Goal: Transaction & Acquisition: Purchase product/service

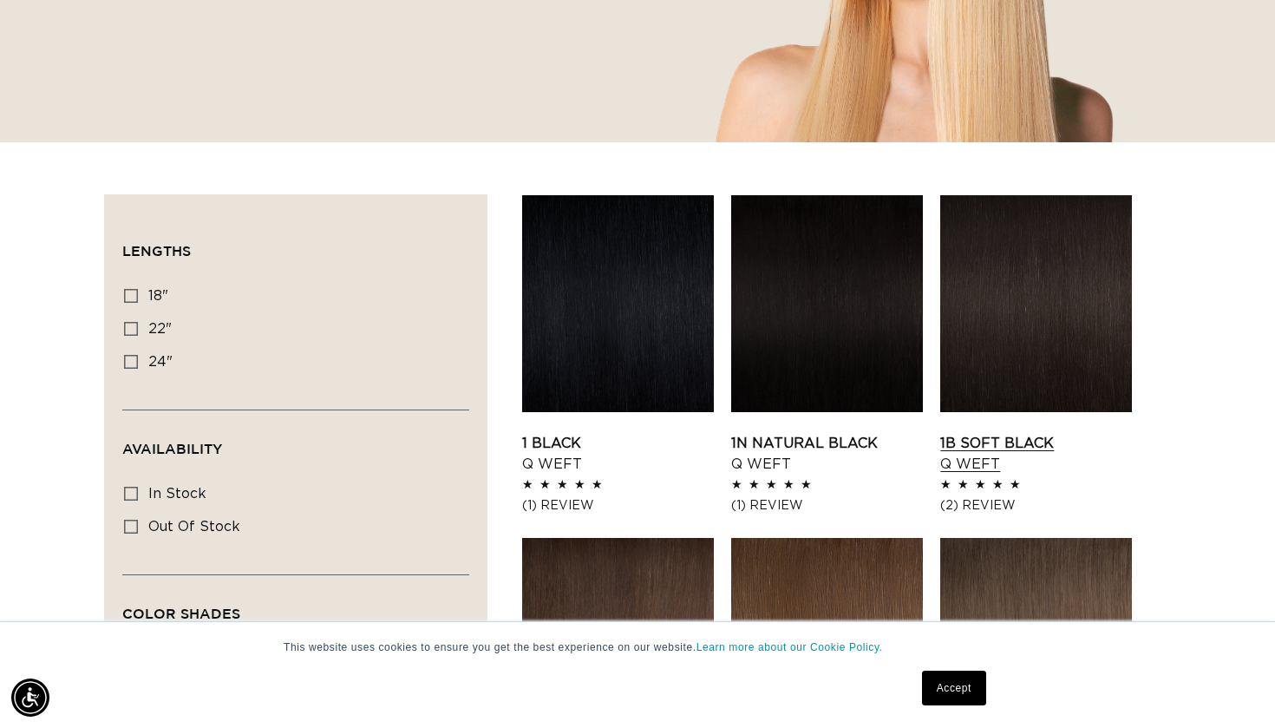
scroll to position [424, 0]
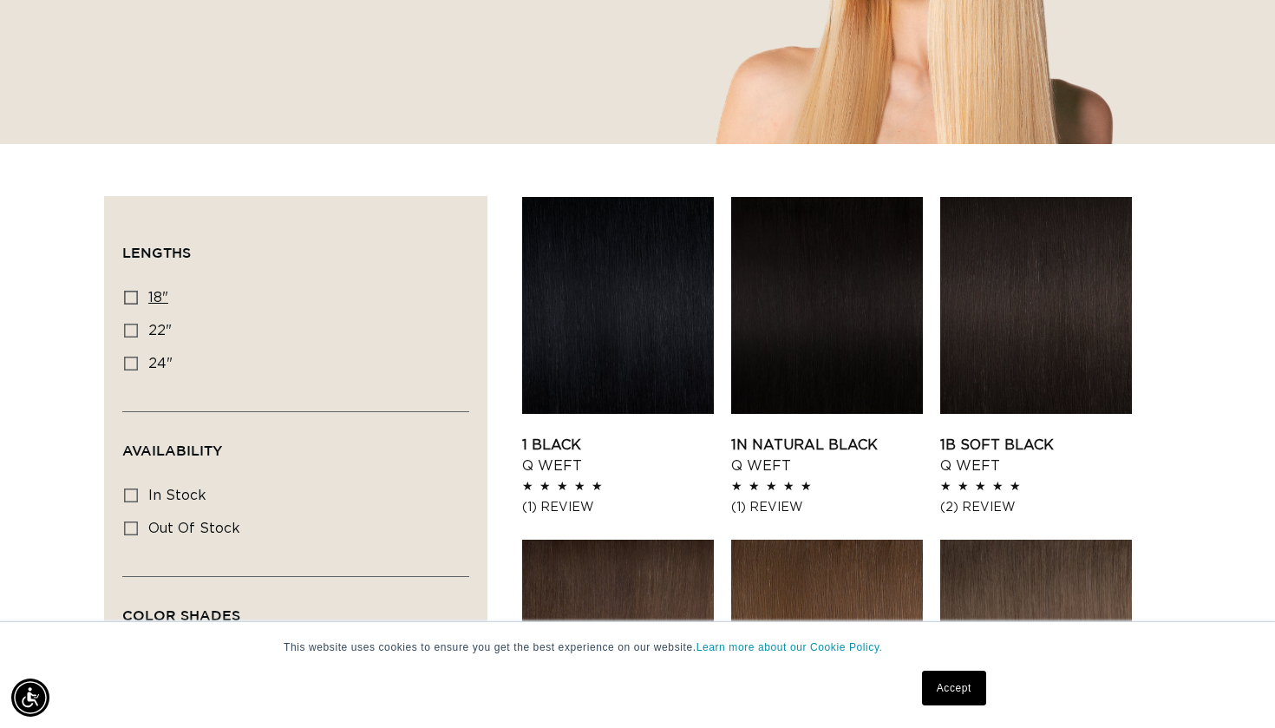
click at [129, 298] on icon at bounding box center [131, 298] width 14 height 14
click at [129, 298] on input "18" 18" (5 products)" at bounding box center [131, 298] width 14 height 14
checkbox input "true"
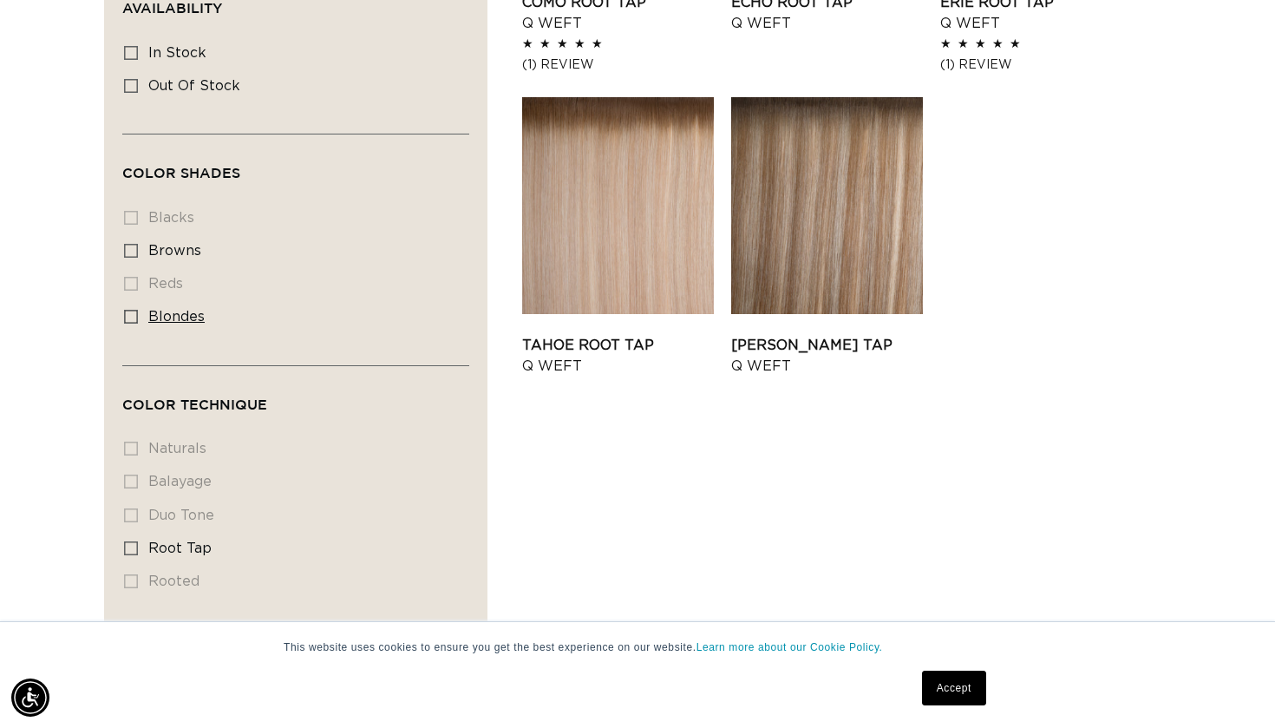
click at [132, 318] on icon at bounding box center [131, 317] width 14 height 14
click at [132, 318] on input "blondes blondes (5 products)" at bounding box center [131, 317] width 14 height 14
checkbox input "true"
click at [617, 343] on link "Tahoe Root Tap Q Weft" at bounding box center [618, 356] width 192 height 42
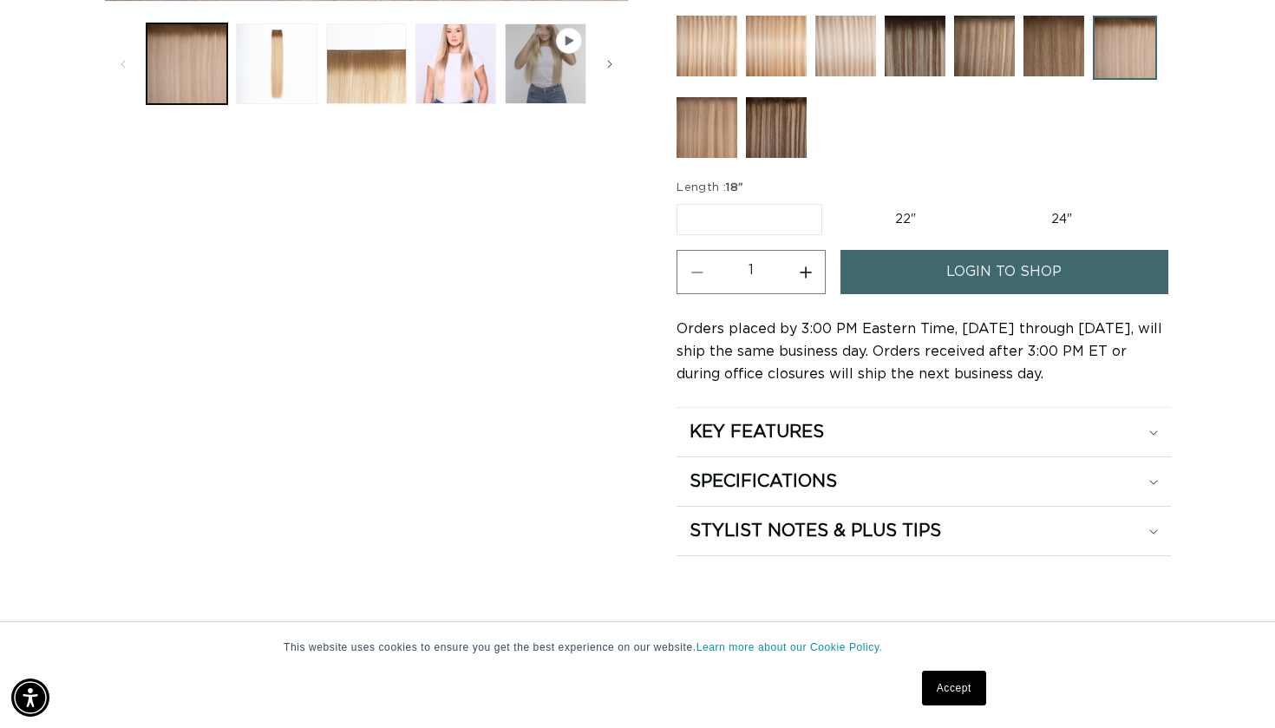
scroll to position [764, 0]
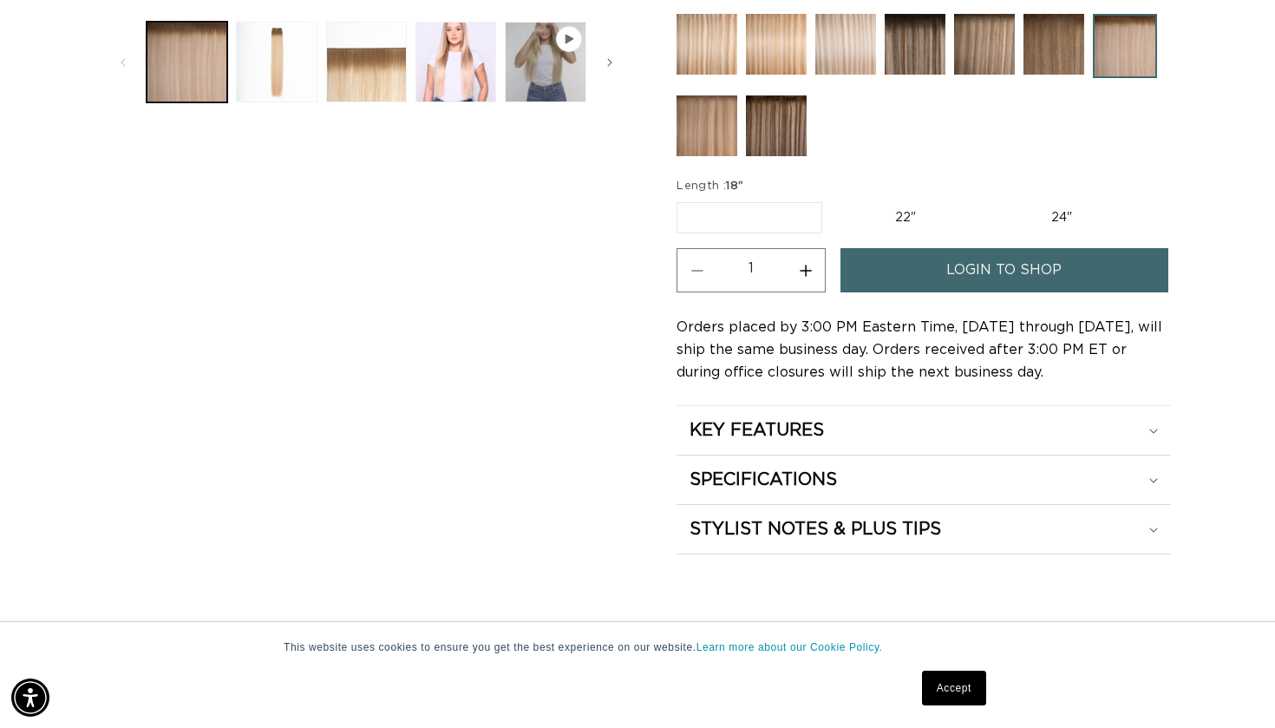
click at [1010, 265] on span "login to shop" at bounding box center [1003, 270] width 115 height 44
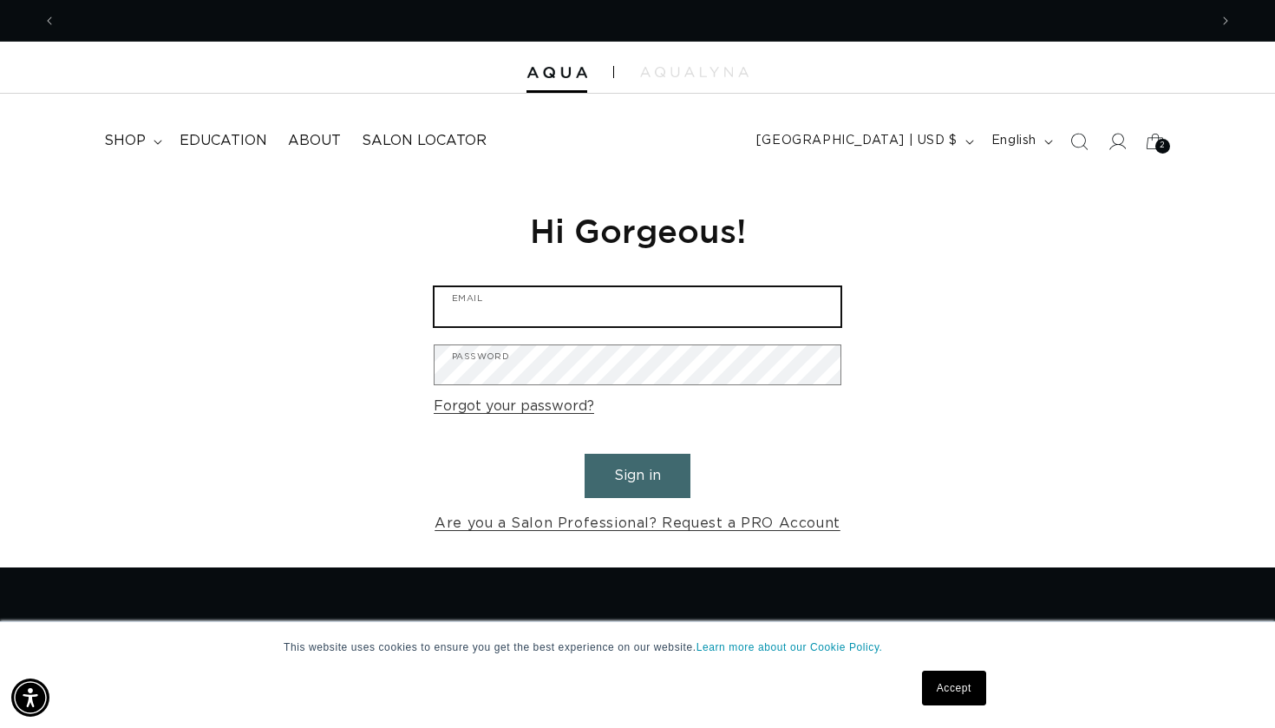
type input "alyse.steiner@gmail.com"
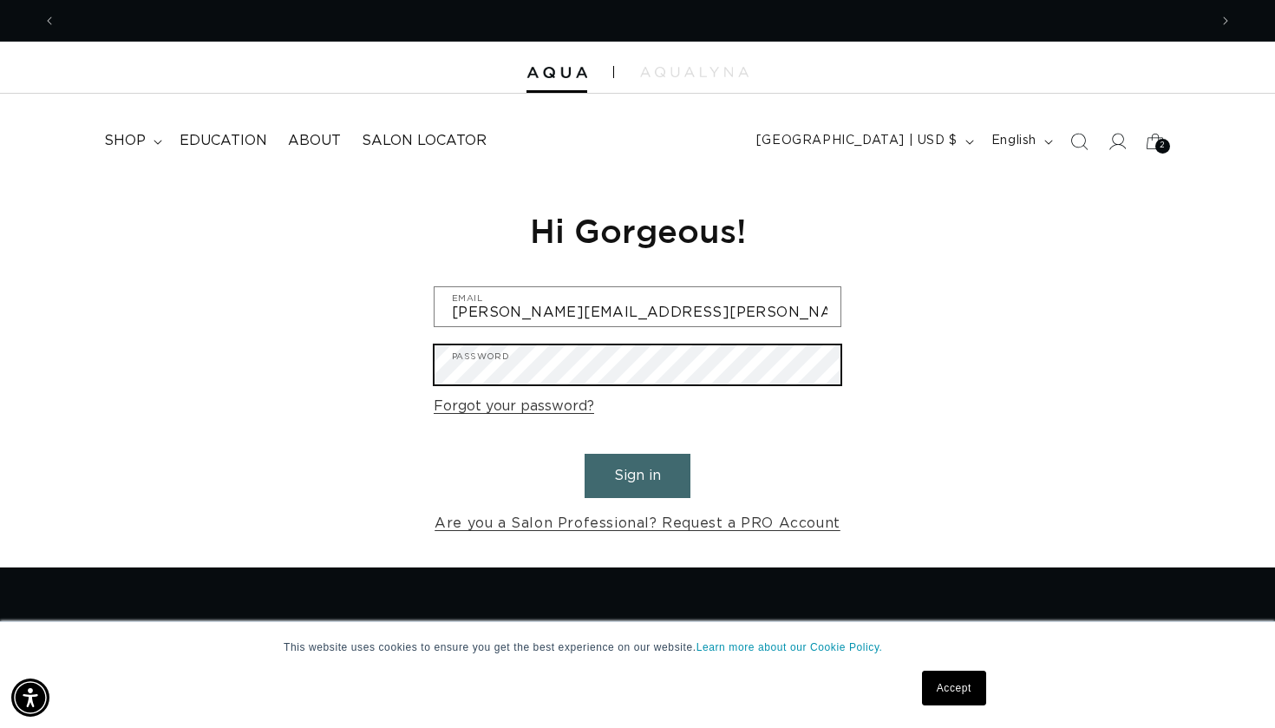
click at [637, 473] on button "Sign in" at bounding box center [638, 476] width 106 height 44
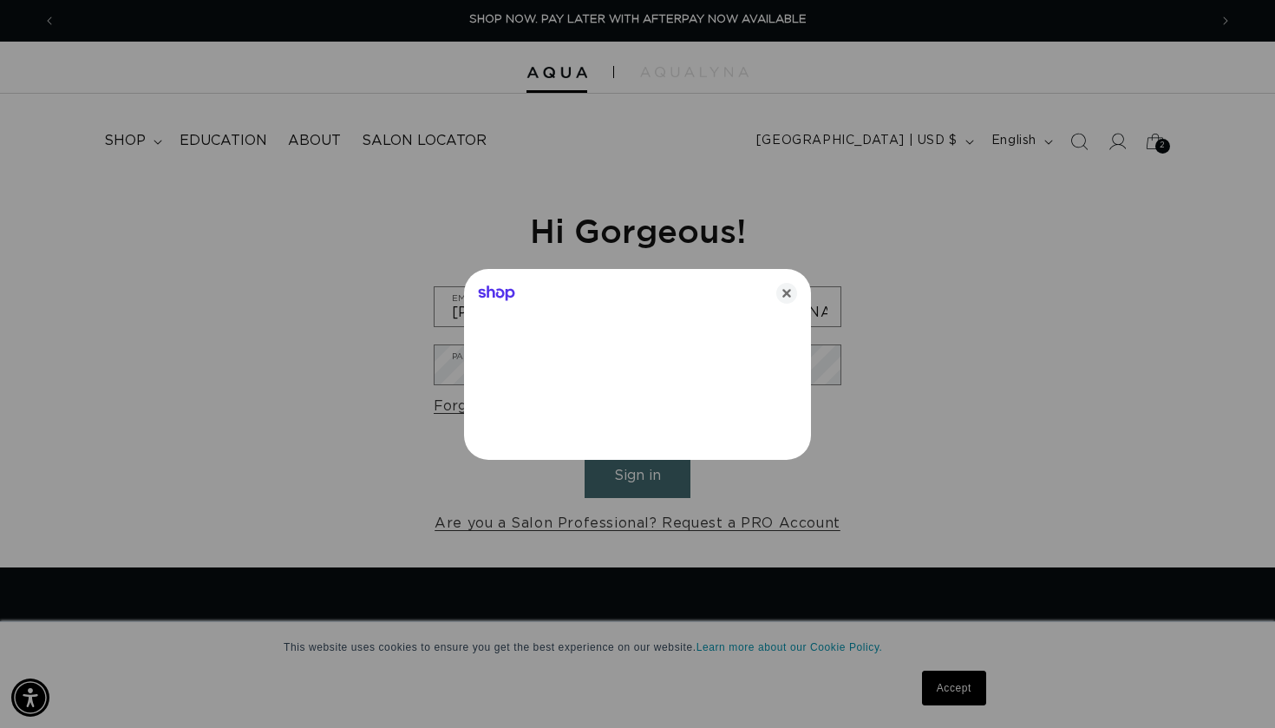
click at [650, 482] on div at bounding box center [637, 364] width 1275 height 728
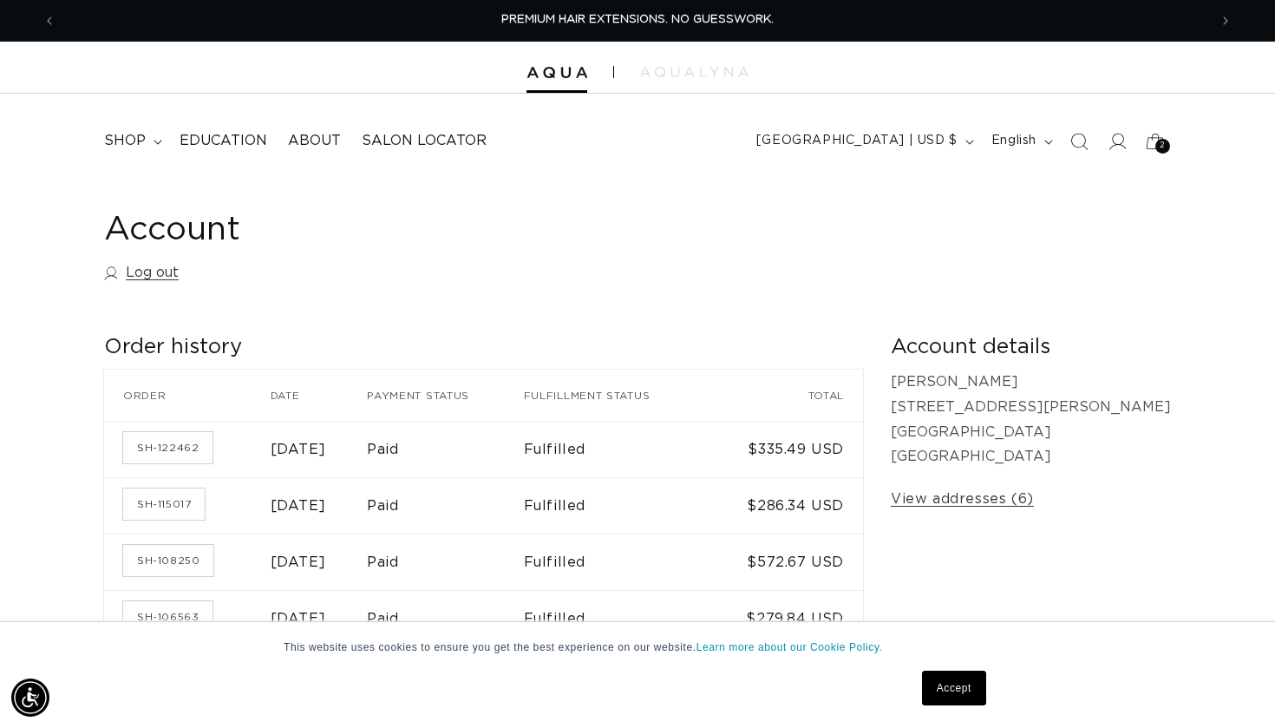
click at [954, 684] on link "Accept" at bounding box center [954, 687] width 64 height 35
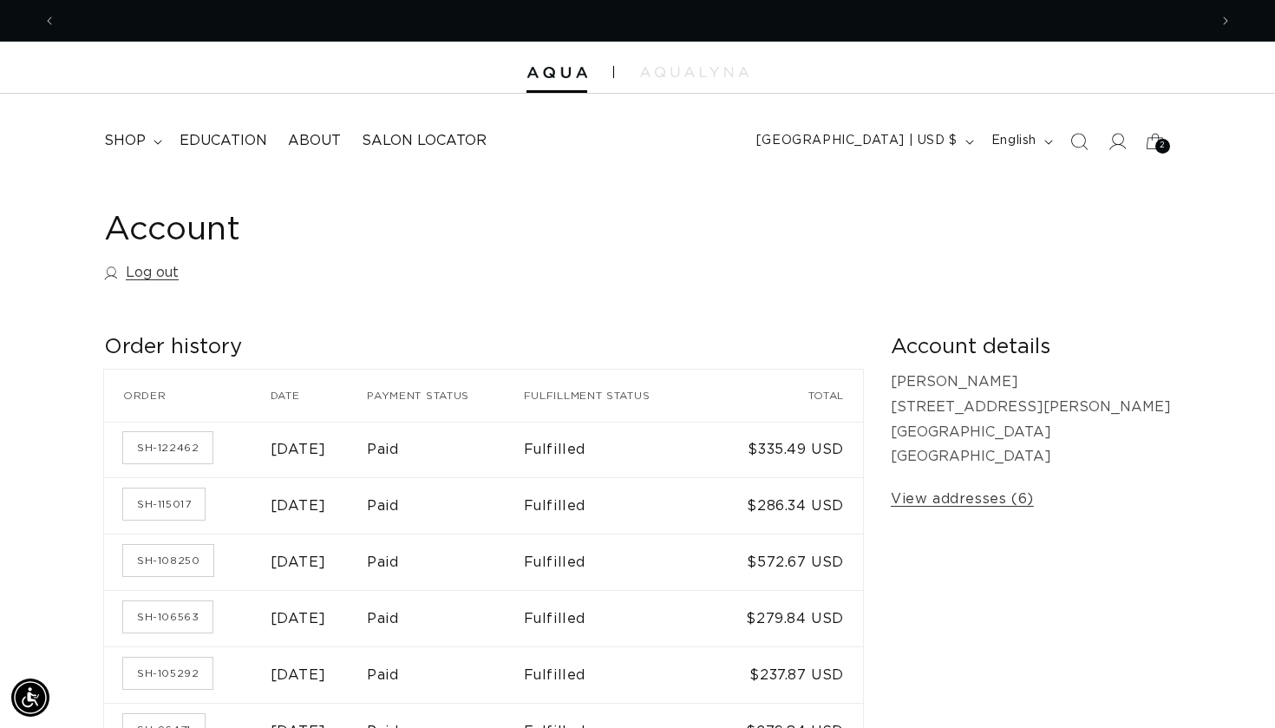
scroll to position [0, 1152]
click at [136, 137] on span "shop" at bounding box center [125, 141] width 42 height 18
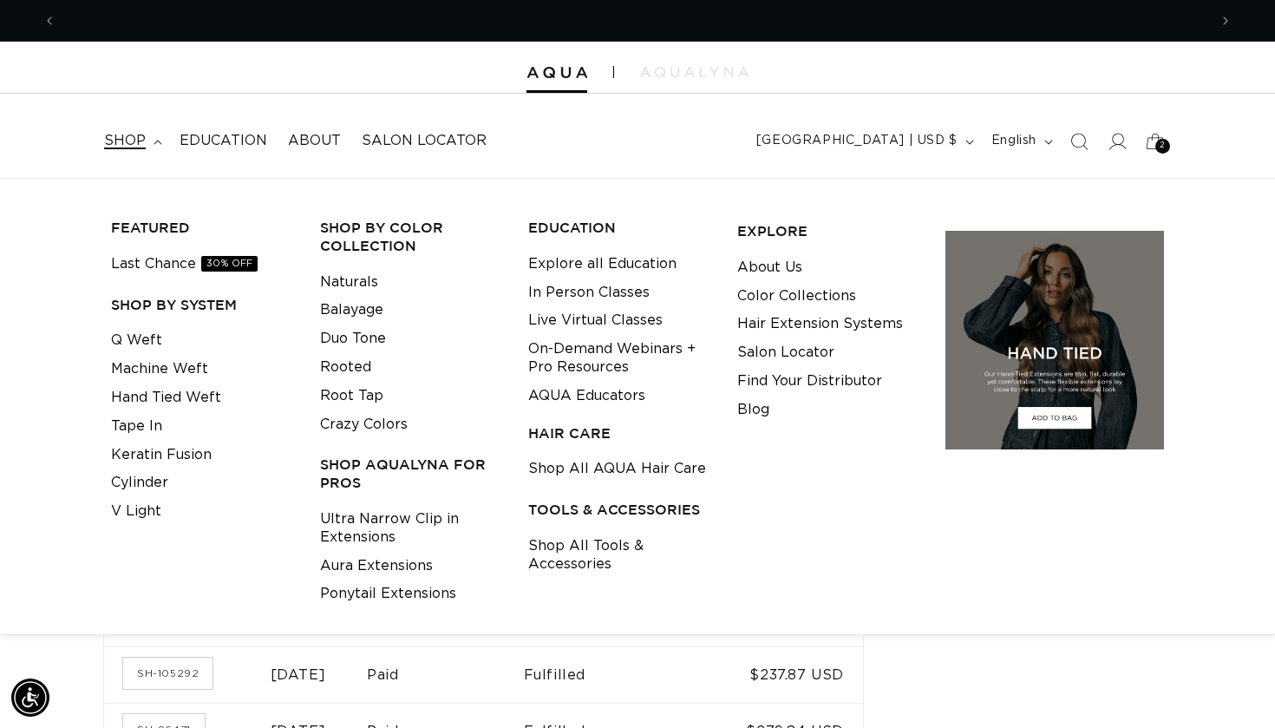
scroll to position [0, 2304]
click at [145, 330] on link "Q Weft" at bounding box center [136, 340] width 51 height 29
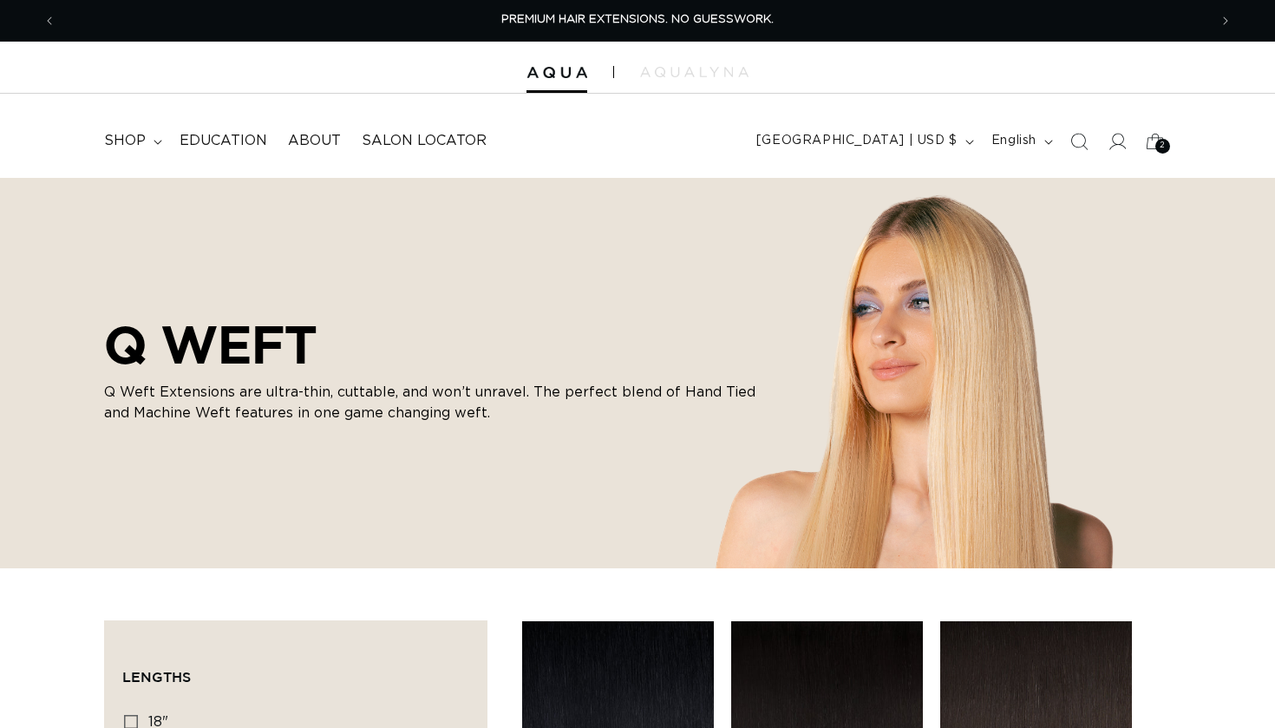
scroll to position [355, 0]
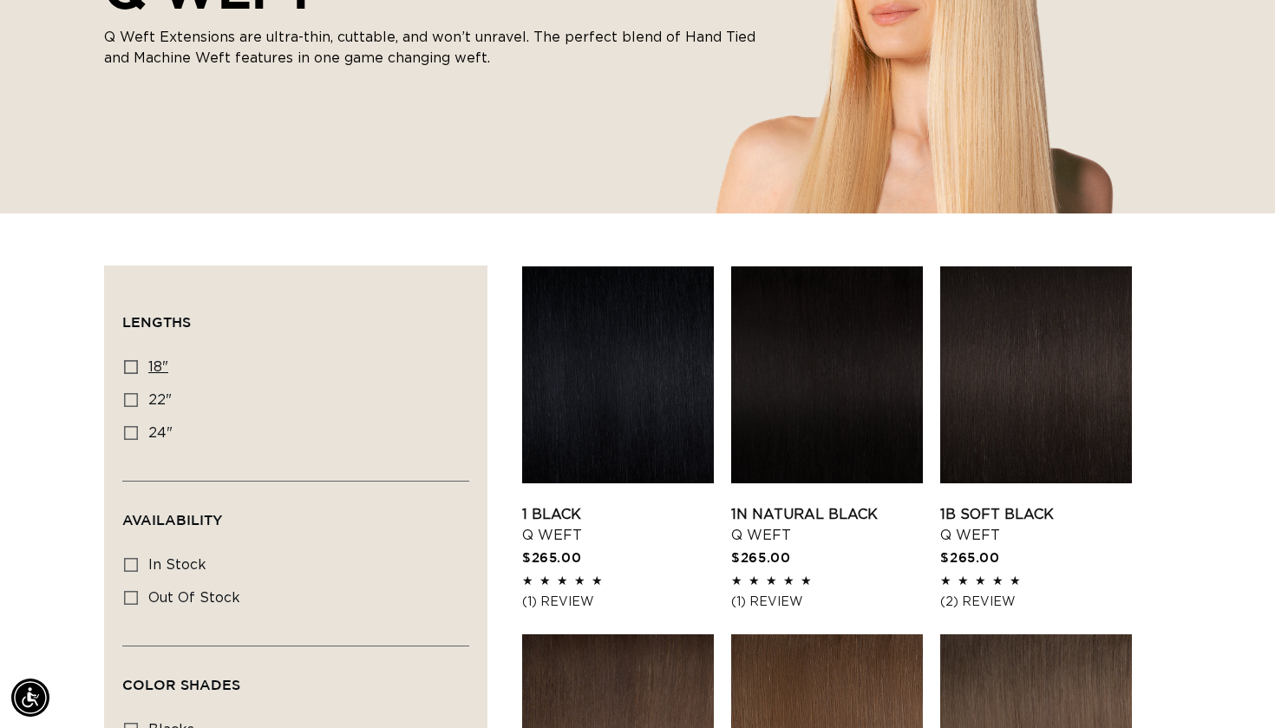
click at [128, 369] on icon at bounding box center [131, 367] width 14 height 14
click at [128, 369] on input "18" 18" (5 products)" at bounding box center [131, 367] width 14 height 14
checkbox input "true"
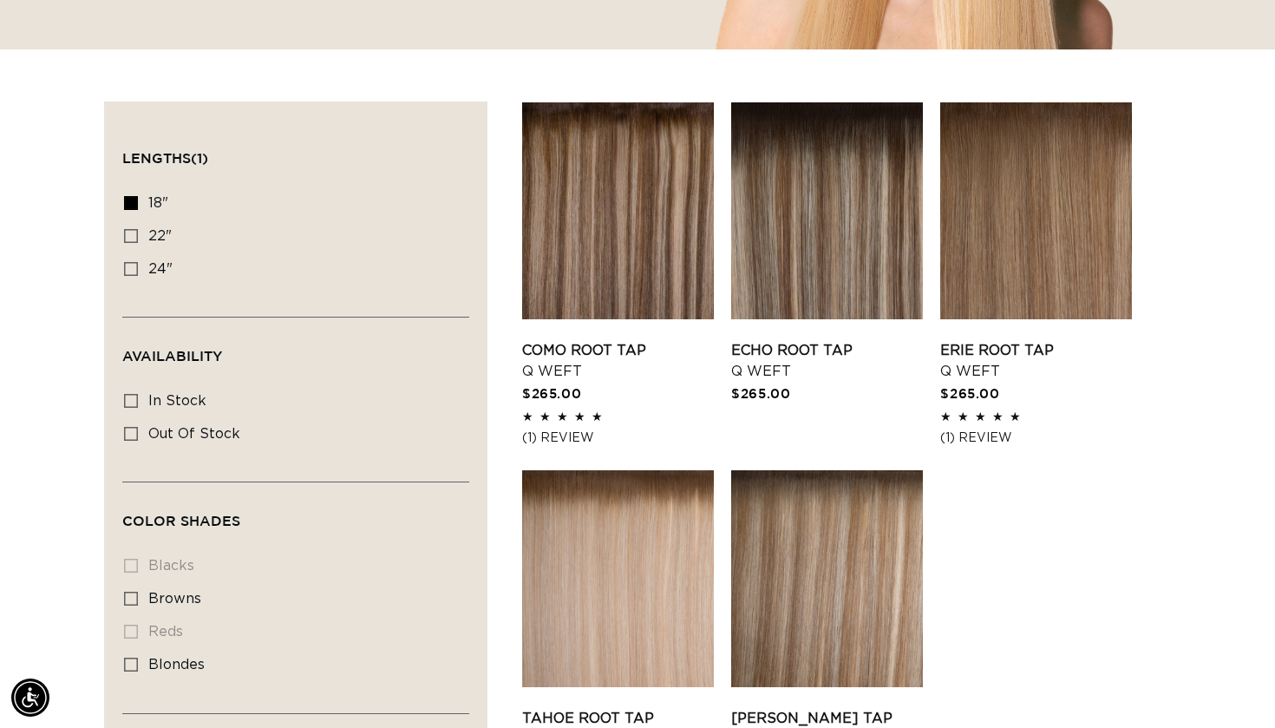
scroll to position [0, 1152]
click at [130, 670] on icon at bounding box center [131, 664] width 14 height 14
click at [130, 670] on input "blondes blondes (5 products)" at bounding box center [131, 664] width 14 height 14
checkbox input "true"
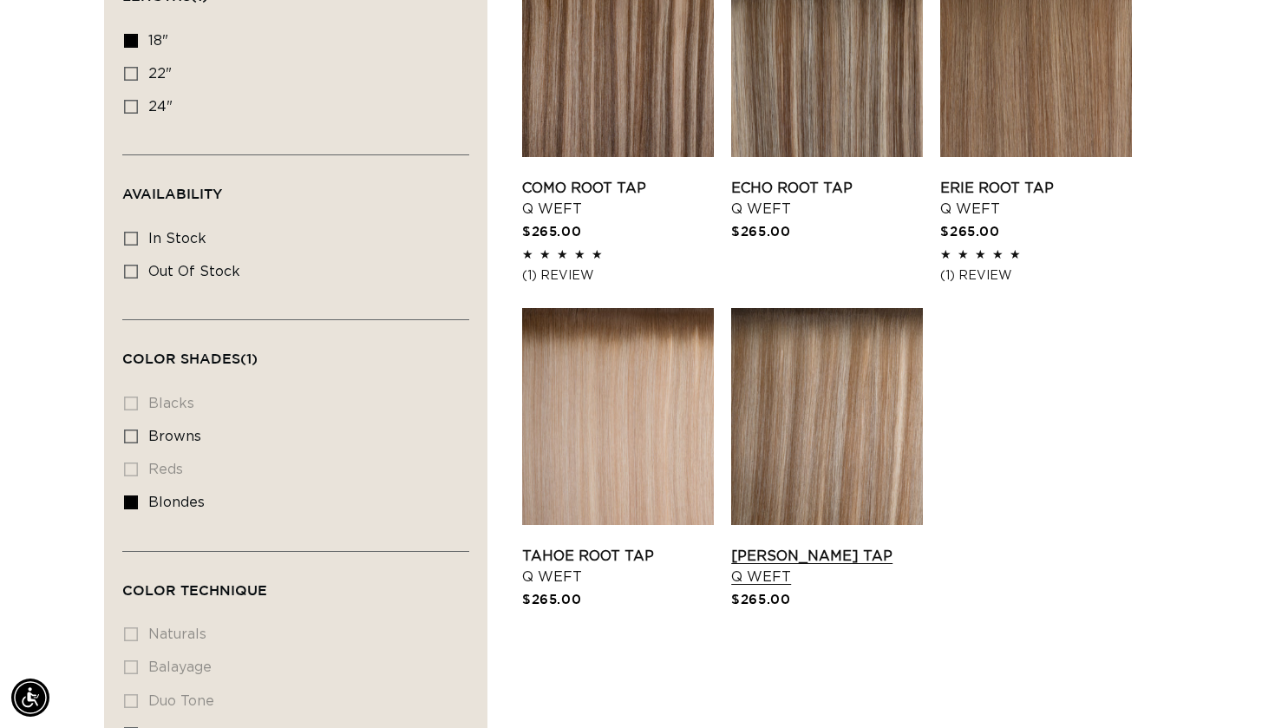
scroll to position [0, 2304]
click at [798, 546] on link "Victoria Root Tap Q Weft" at bounding box center [827, 567] width 192 height 42
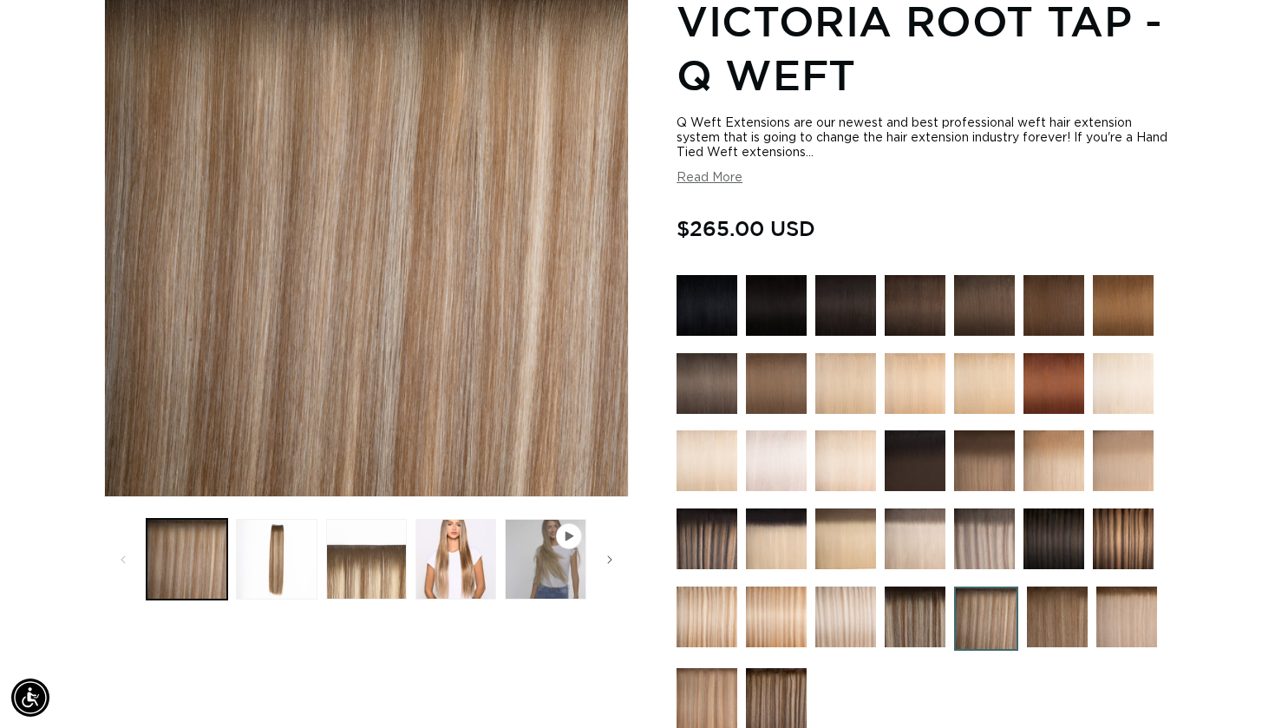
scroll to position [0, 2304]
click at [988, 542] on img at bounding box center [984, 538] width 61 height 61
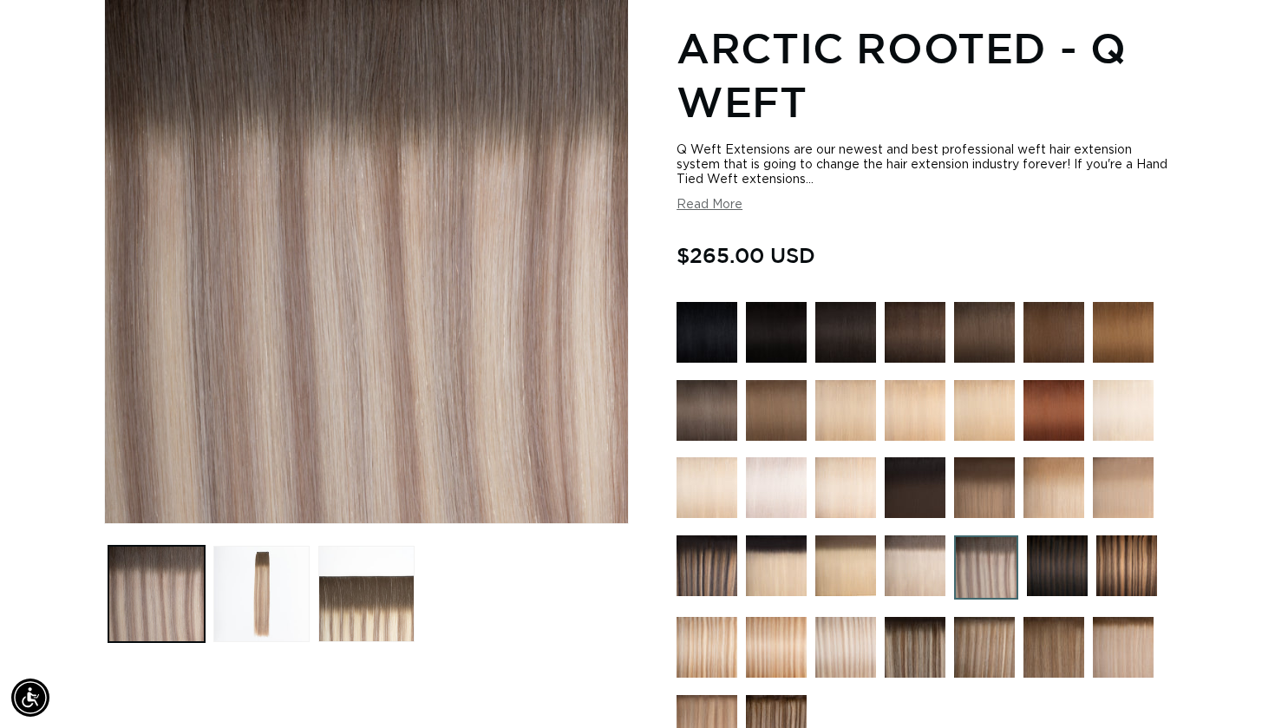
scroll to position [245, 0]
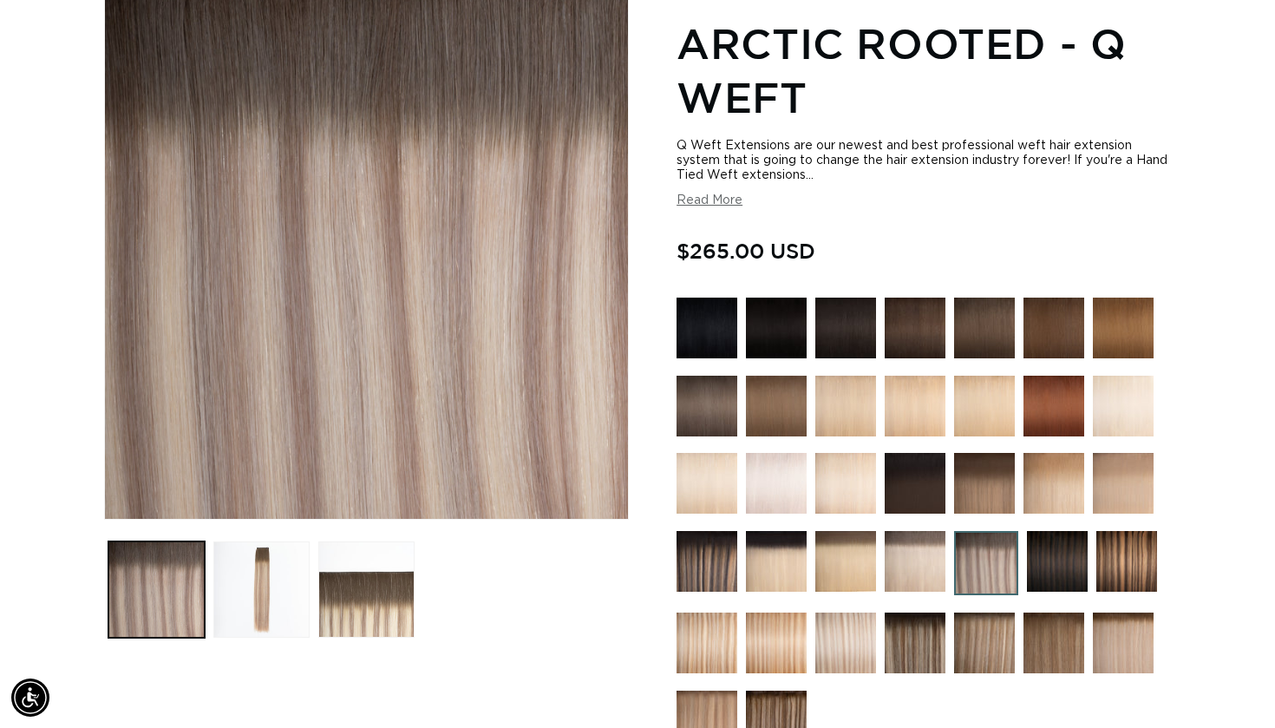
click at [983, 641] on img at bounding box center [984, 642] width 61 height 61
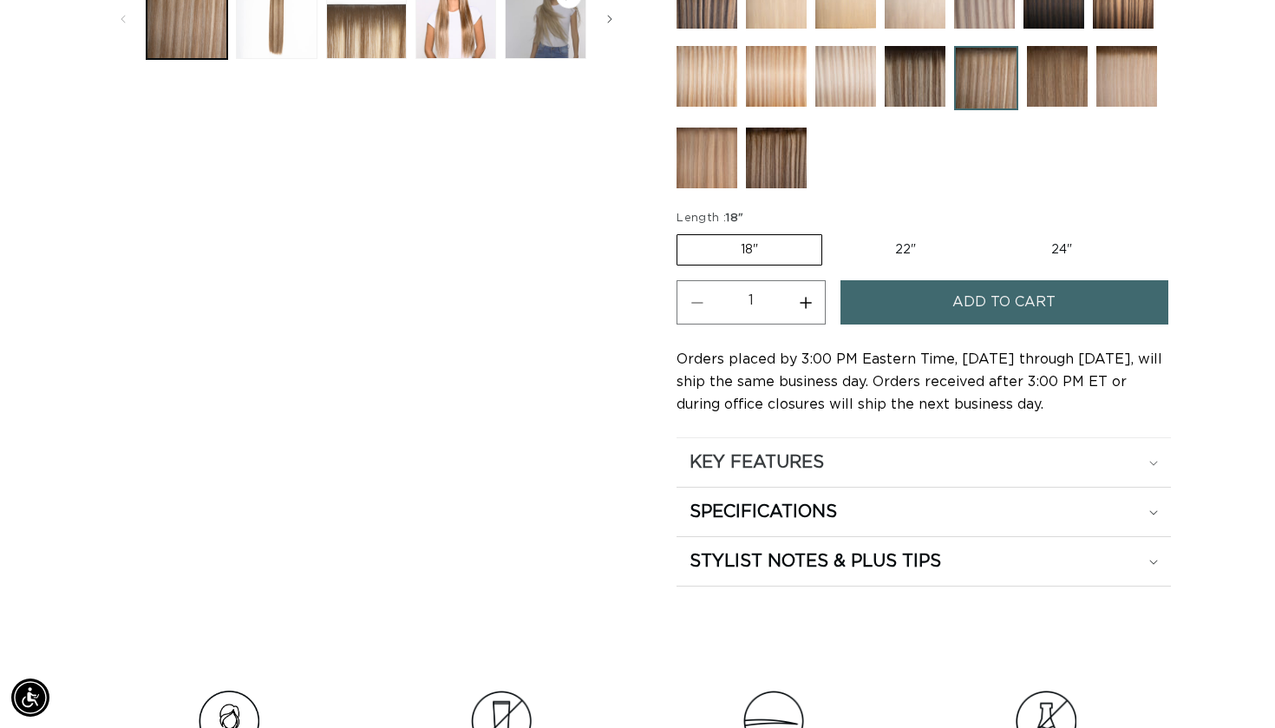
scroll to position [826, 0]
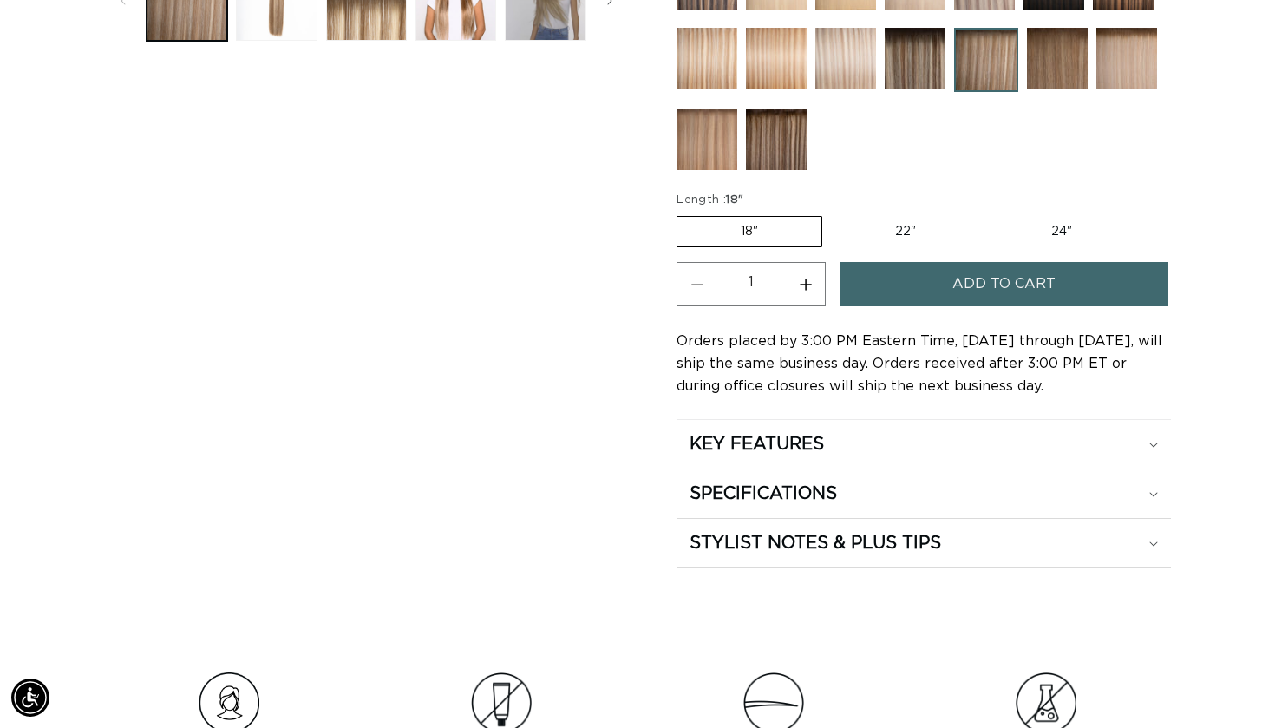
click at [975, 286] on span "Add to cart" at bounding box center [1003, 284] width 103 height 44
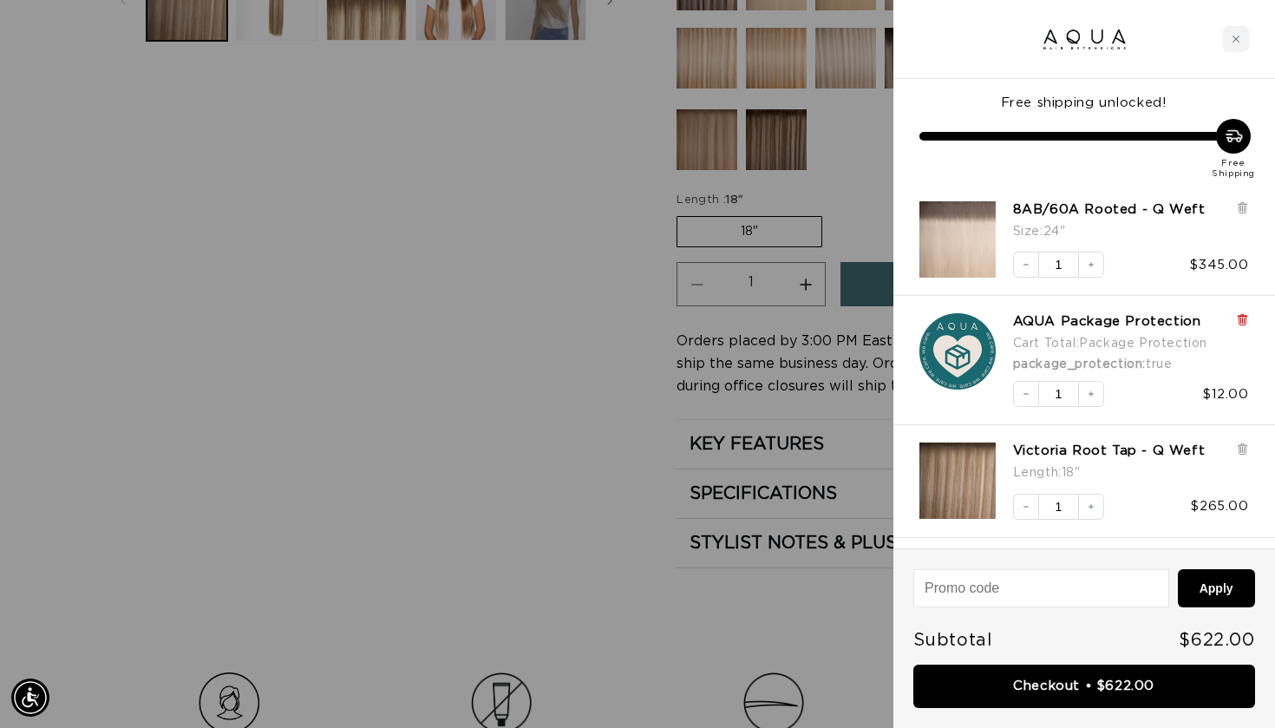
scroll to position [0, 0]
click at [1245, 318] on icon at bounding box center [1242, 321] width 7 height 9
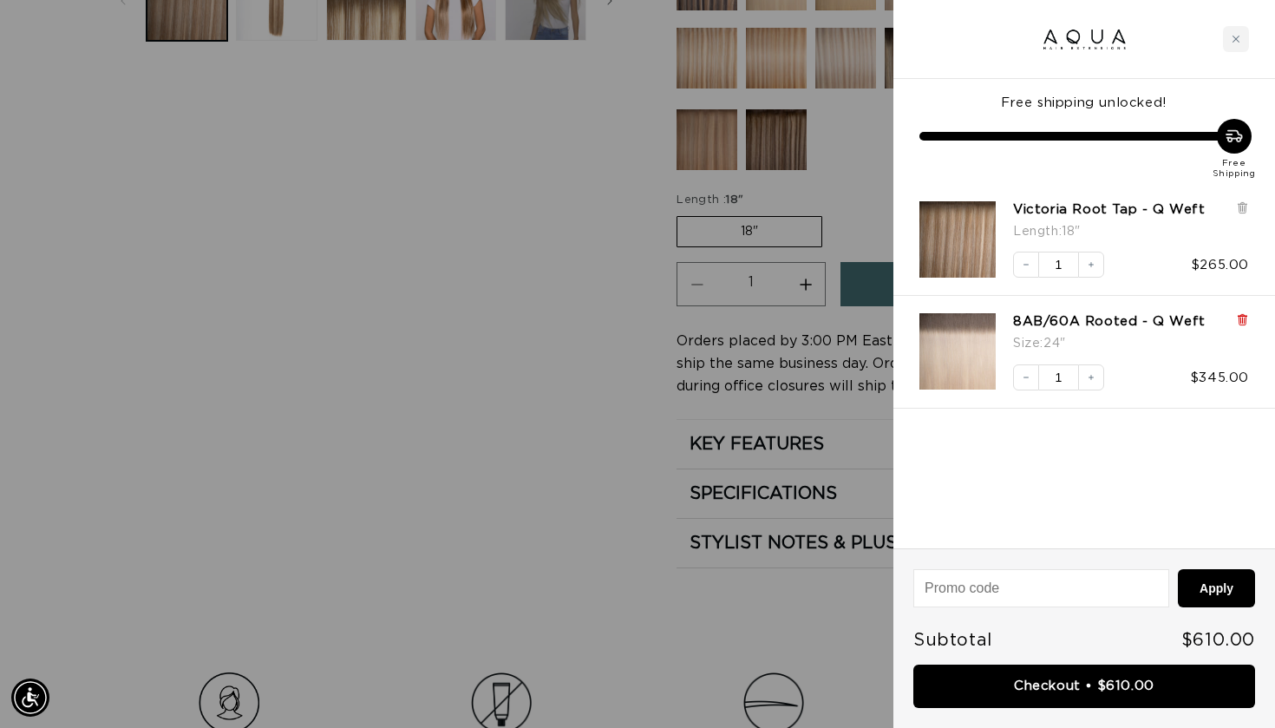
click at [1245, 317] on icon at bounding box center [1242, 321] width 7 height 9
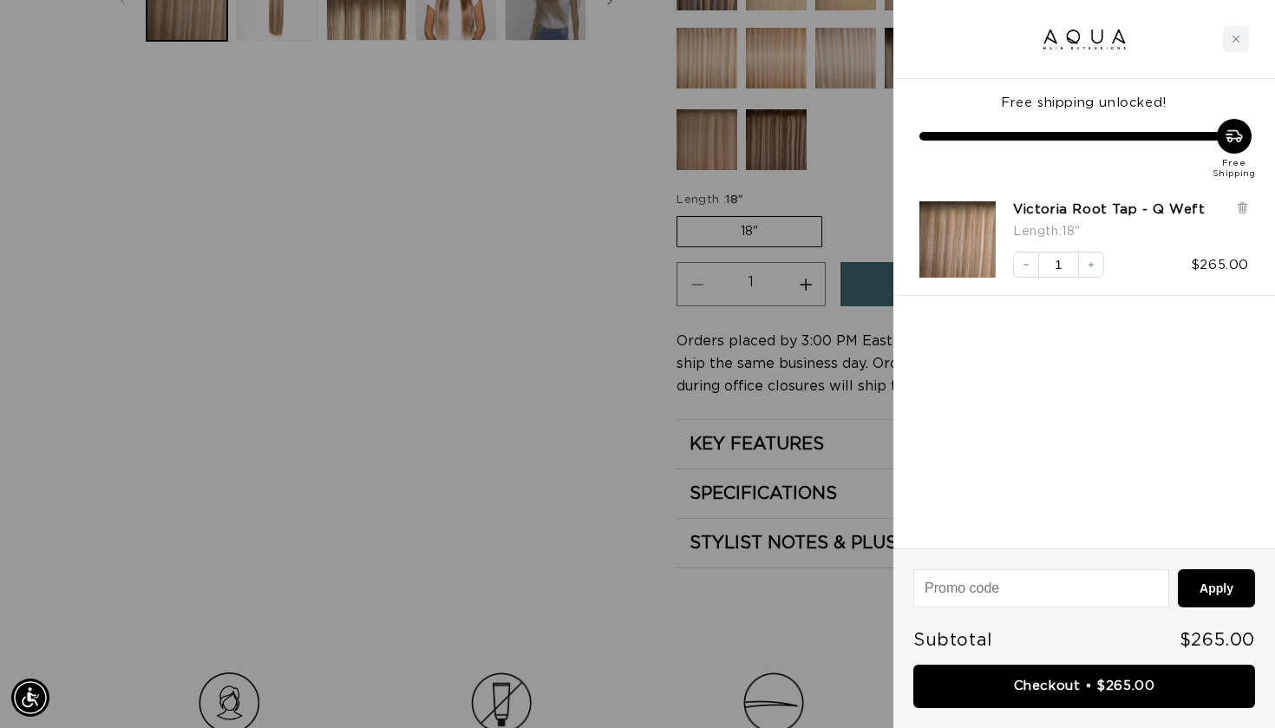
scroll to position [0, 2304]
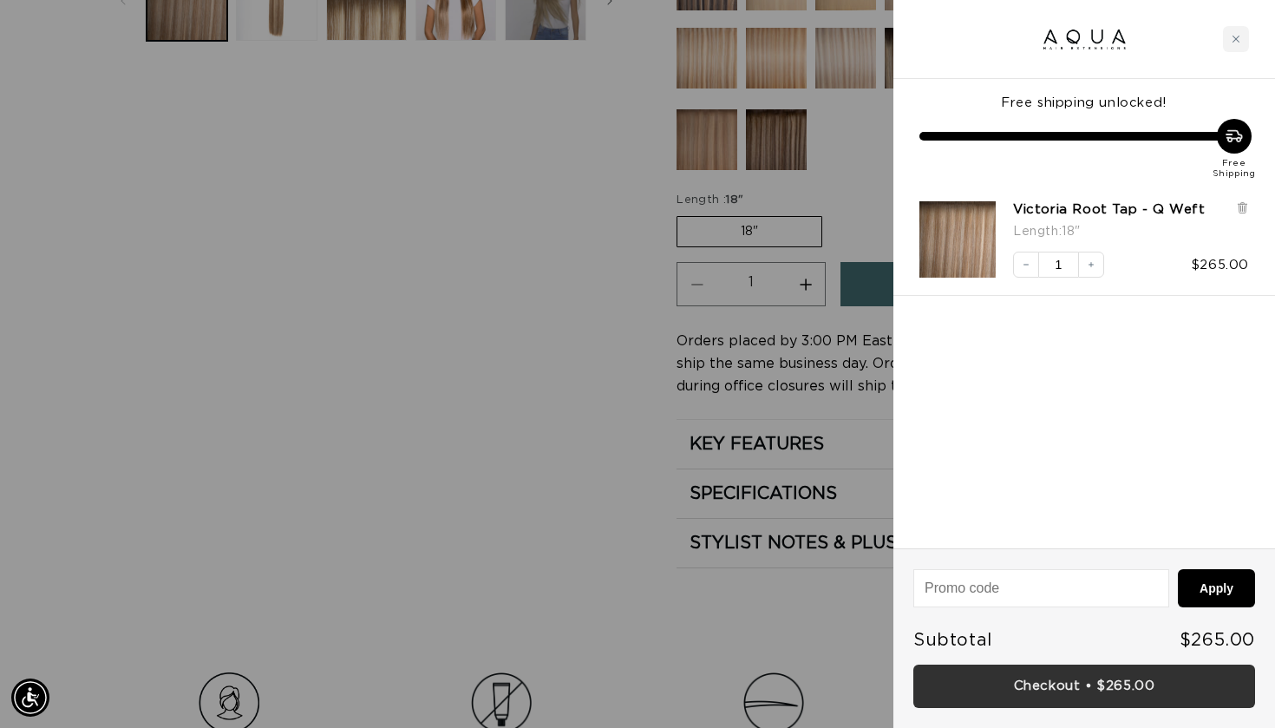
click at [1106, 683] on link "Checkout • $265.00" at bounding box center [1084, 686] width 342 height 44
